Goal: Understand process/instructions

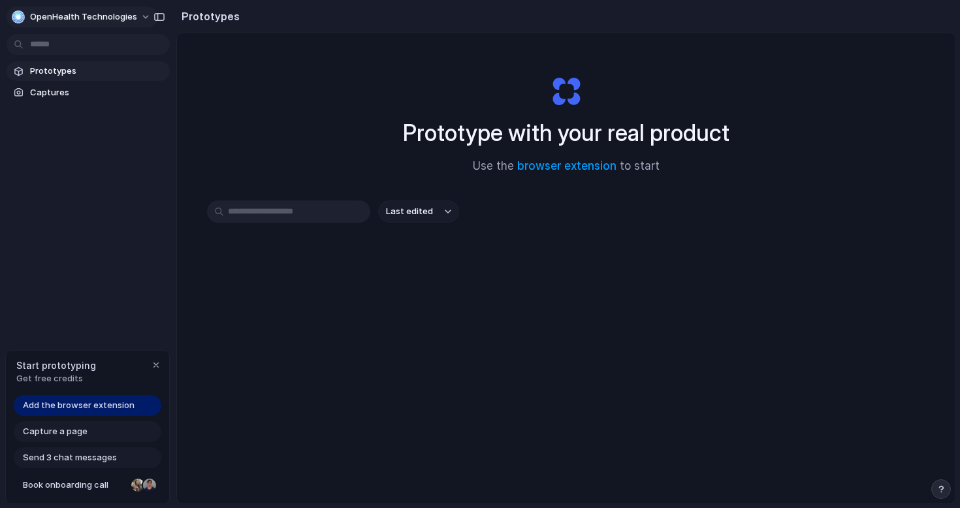
click at [142, 18] on button "OpenHealth Technologies" at bounding box center [82, 17] width 151 height 21
click at [88, 199] on div "Settings Invite members Change theme Sign out" at bounding box center [480, 254] width 960 height 508
click at [139, 14] on button "OpenHealth Technologies" at bounding box center [82, 17] width 151 height 21
click at [127, 232] on div "Settings Invite members Change theme Sign out" at bounding box center [480, 254] width 960 height 508
click at [107, 404] on span "Add the browser extension" at bounding box center [79, 405] width 112 height 13
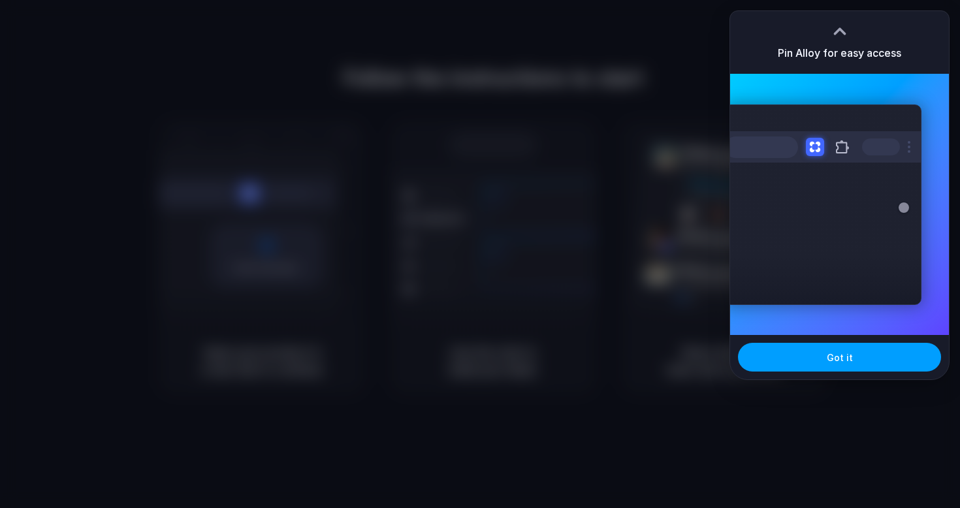
click at [853, 352] on button "Got it" at bounding box center [839, 357] width 203 height 29
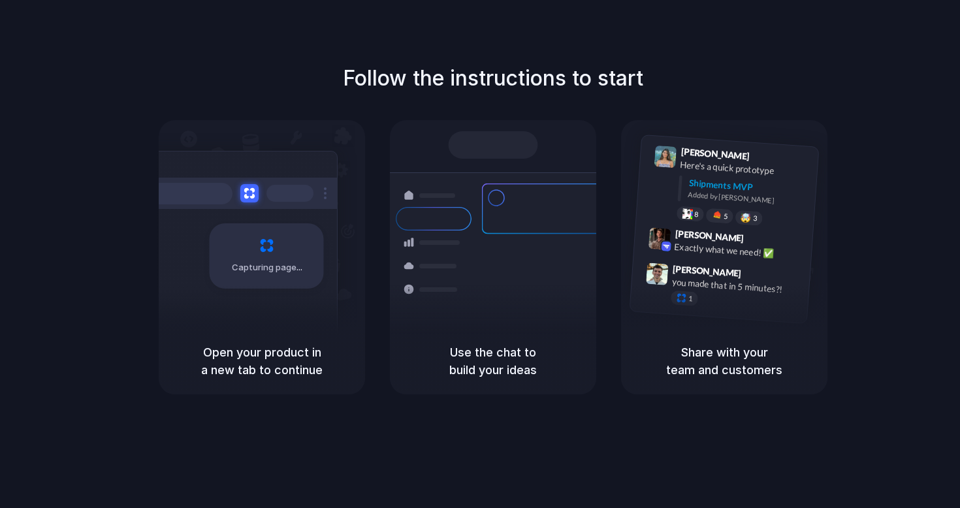
click at [517, 323] on div "8 pallets • Warehouse B • Packed" at bounding box center [572, 328] width 122 height 11
click at [351, 76] on h1 "Follow the instructions to start" at bounding box center [493, 78] width 301 height 31
drag, startPoint x: 340, startPoint y: 80, endPoint x: 661, endPoint y: 78, distance: 320.1
click at [661, 78] on div "Follow the instructions to start Capturing page Open your product in a new tab …" at bounding box center [493, 229] width 960 height 332
drag, startPoint x: 649, startPoint y: 80, endPoint x: 376, endPoint y: 80, distance: 273.1
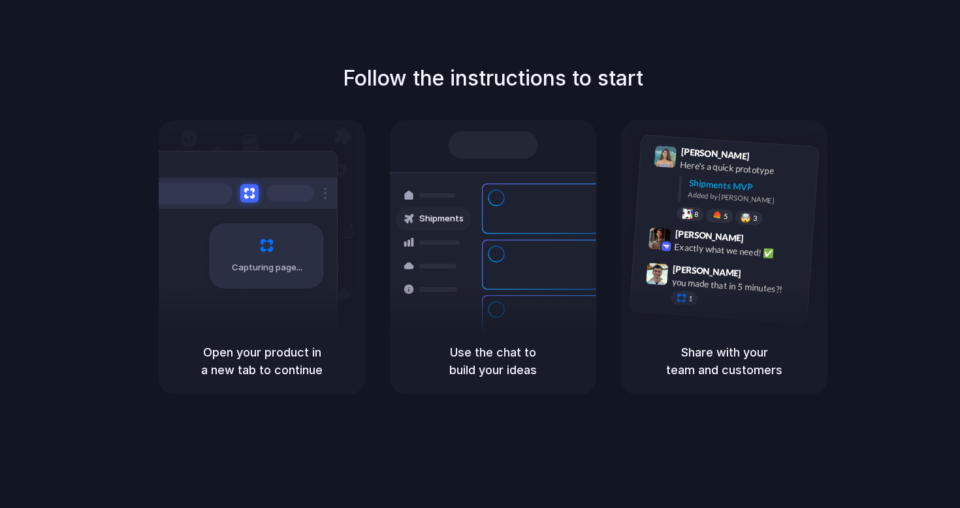
click at [378, 80] on div "Follow the instructions to start Capturing page Open your product in a new tab …" at bounding box center [493, 229] width 960 height 332
drag, startPoint x: 349, startPoint y: 78, endPoint x: 620, endPoint y: 81, distance: 271.2
click at [620, 81] on h1 "Follow the instructions to start" at bounding box center [493, 78] width 301 height 31
click at [841, 93] on div "Follow the instructions to start Capturing page Open your product in a new tab …" at bounding box center [493, 229] width 960 height 332
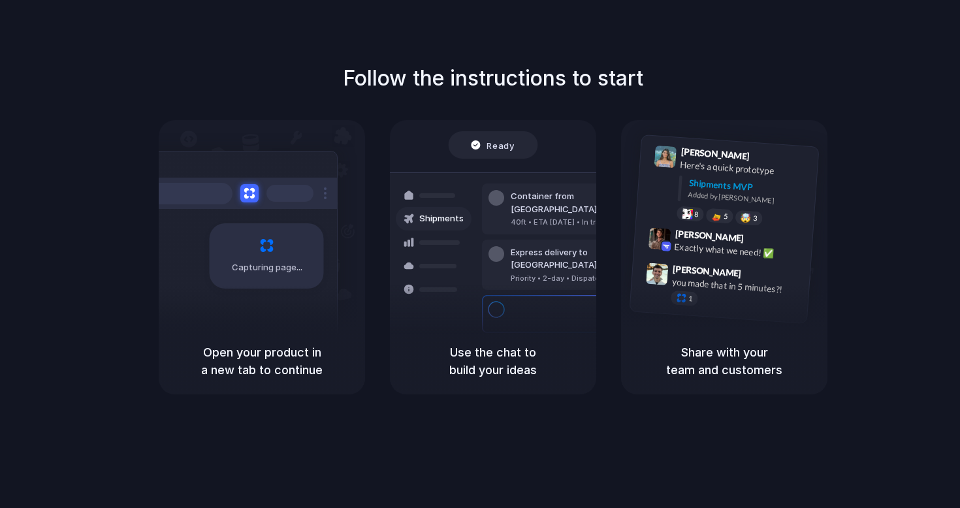
click at [862, 54] on div "Follow the instructions to start Capturing page Open your product in a new tab …" at bounding box center [493, 267] width 987 height 534
click at [819, 62] on div "Follow the instructions to start Capturing page Open your product in a new tab …" at bounding box center [493, 267] width 987 height 534
